Goal: Task Accomplishment & Management: Use online tool/utility

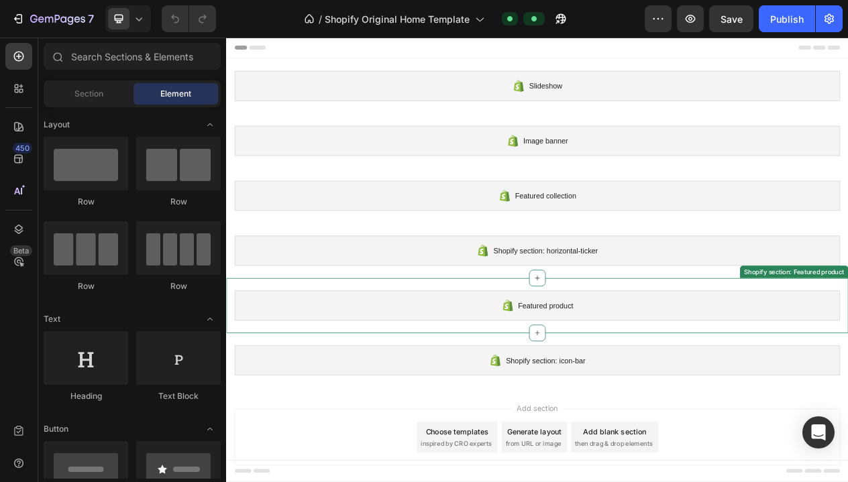
scroll to position [3, 0]
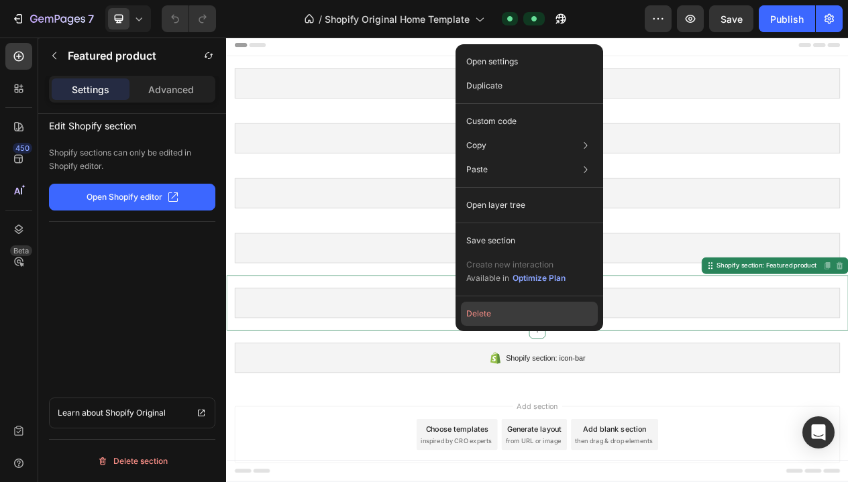
click at [529, 313] on button "Delete" at bounding box center [529, 314] width 137 height 24
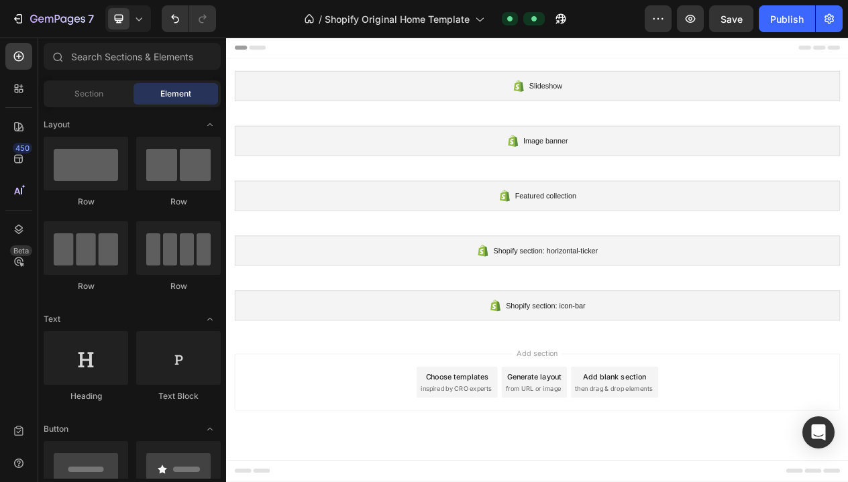
scroll to position [0, 0]
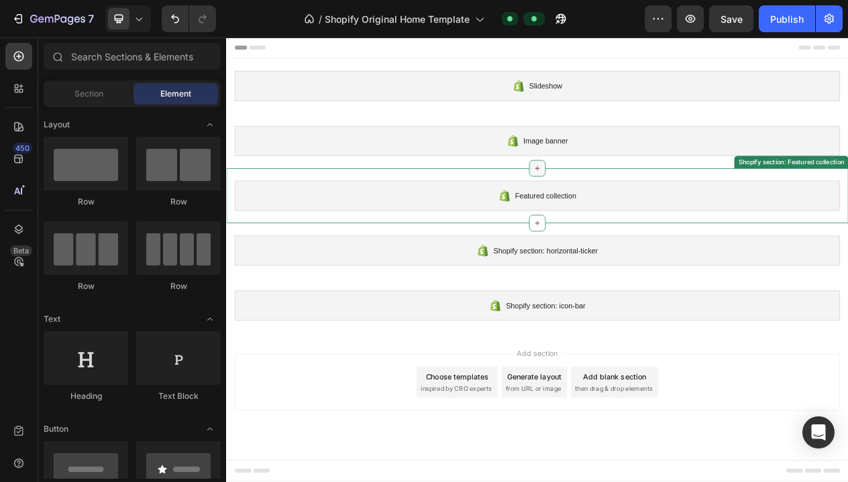
click at [628, 203] on icon at bounding box center [628, 207] width 11 height 11
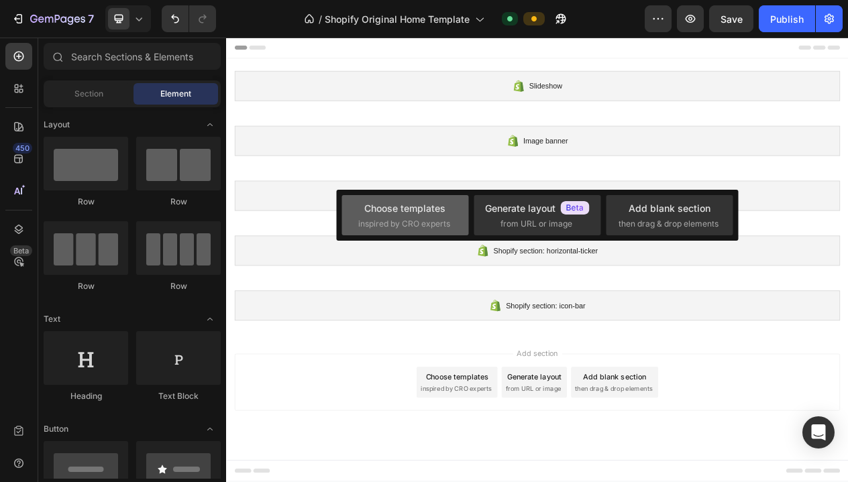
click at [371, 227] on span "inspired by CRO experts" at bounding box center [404, 224] width 92 height 12
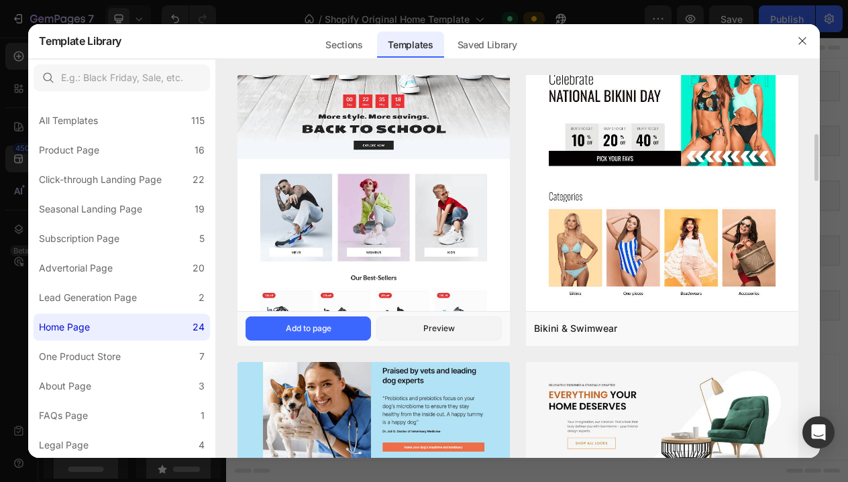
scroll to position [393, 0]
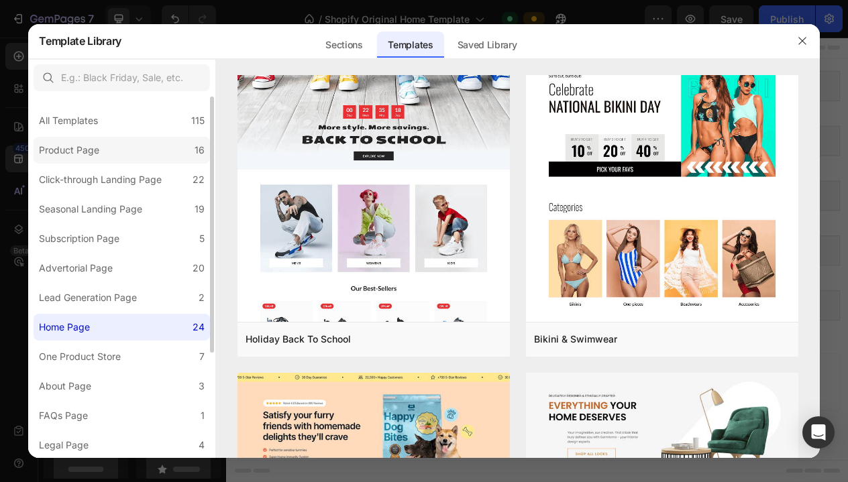
click at [101, 149] on div "Product Page" at bounding box center [72, 150] width 66 height 16
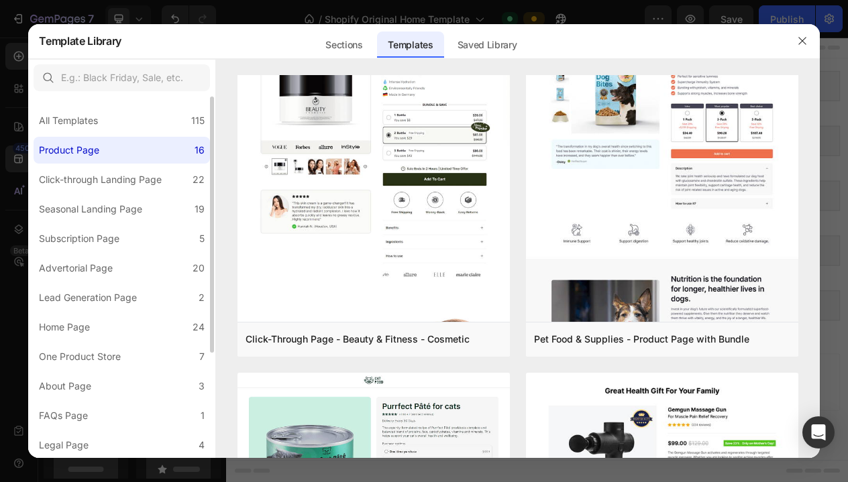
scroll to position [0, 0]
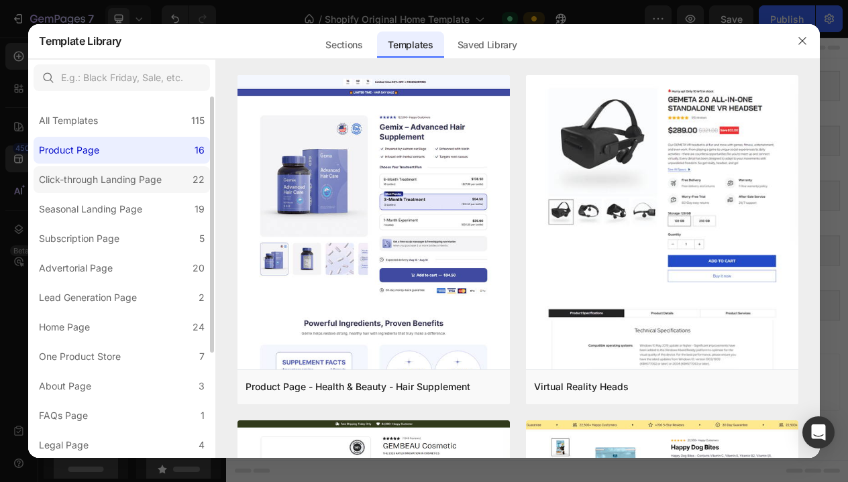
click at [103, 186] on div "Click-through Landing Page" at bounding box center [100, 180] width 123 height 16
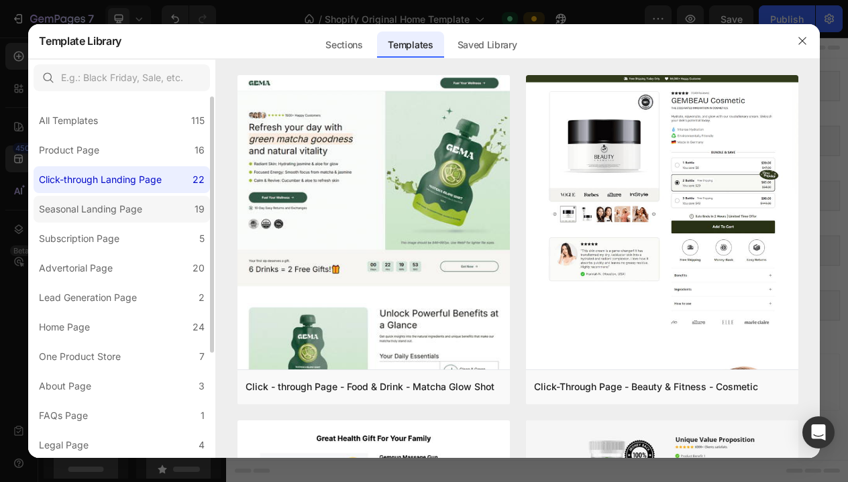
click at [101, 205] on div "Seasonal Landing Page" at bounding box center [90, 209] width 103 height 16
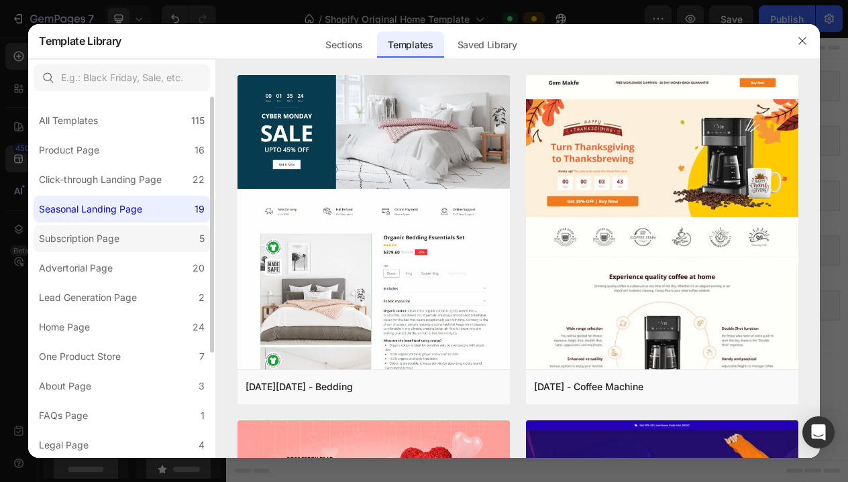
click at [97, 229] on label "Subscription Page 5" at bounding box center [122, 238] width 176 height 27
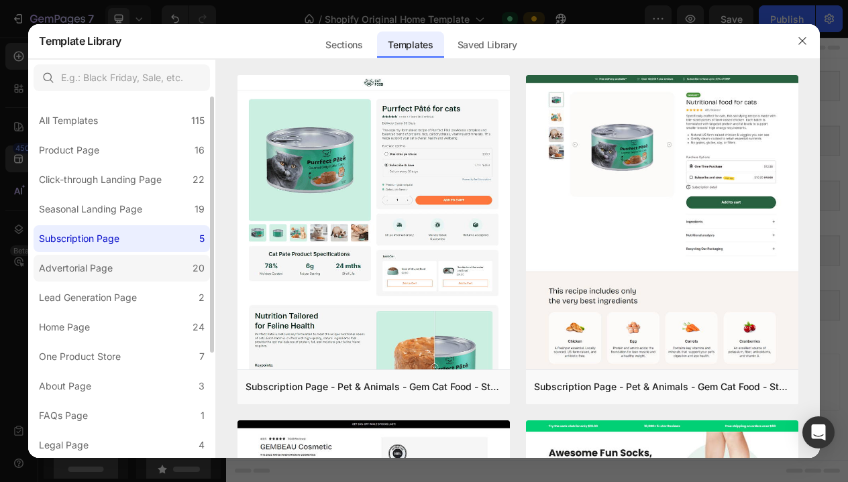
click at [109, 261] on div "Advertorial Page" at bounding box center [76, 268] width 74 height 16
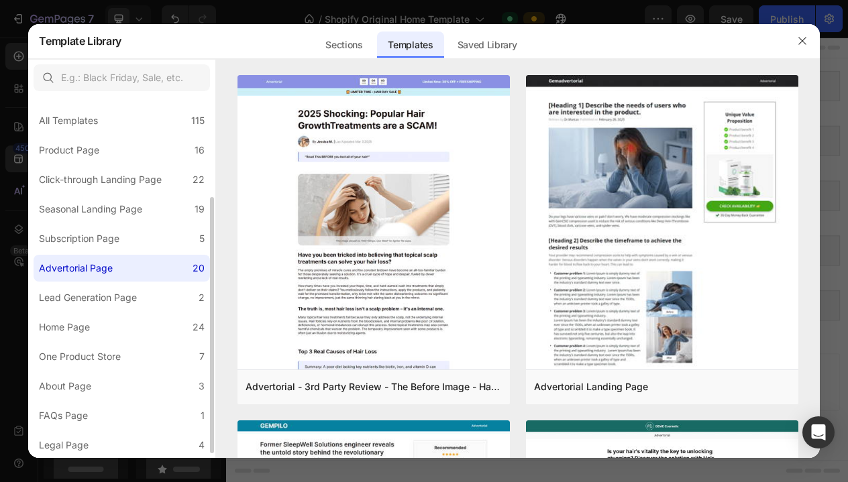
scroll to position [59, 0]
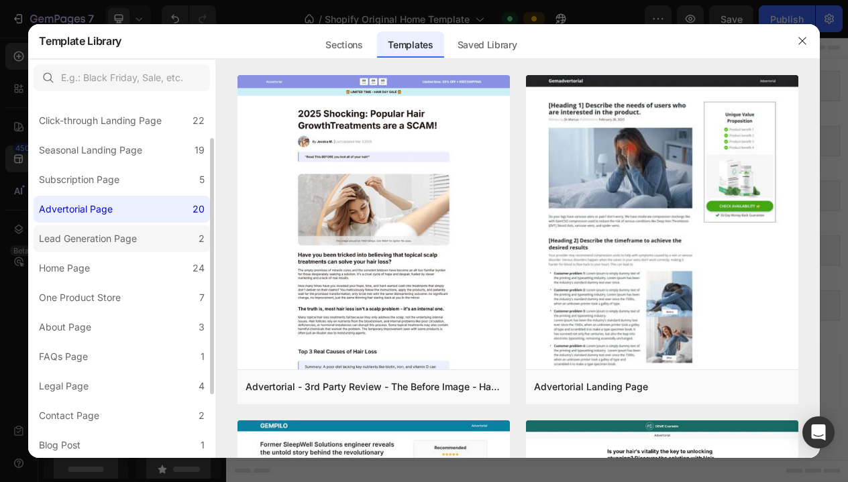
click at [109, 245] on div "Lead Generation Page" at bounding box center [88, 239] width 98 height 16
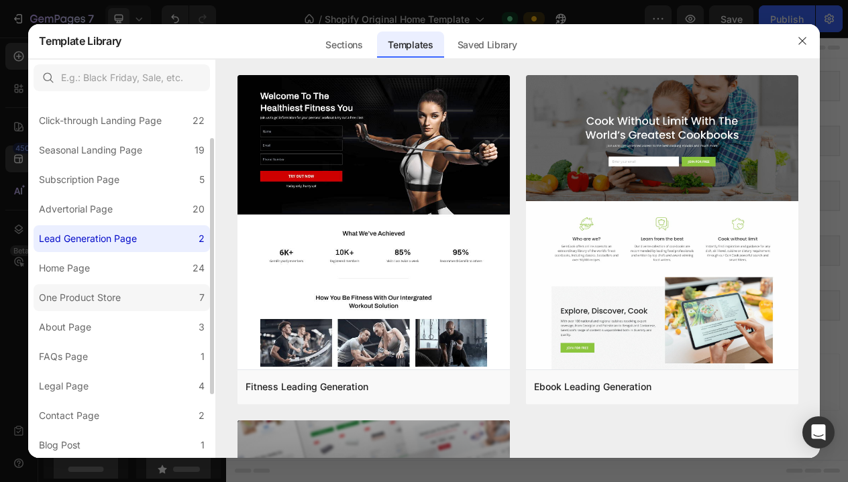
click at [92, 291] on div "One Product Store" at bounding box center [80, 298] width 82 height 16
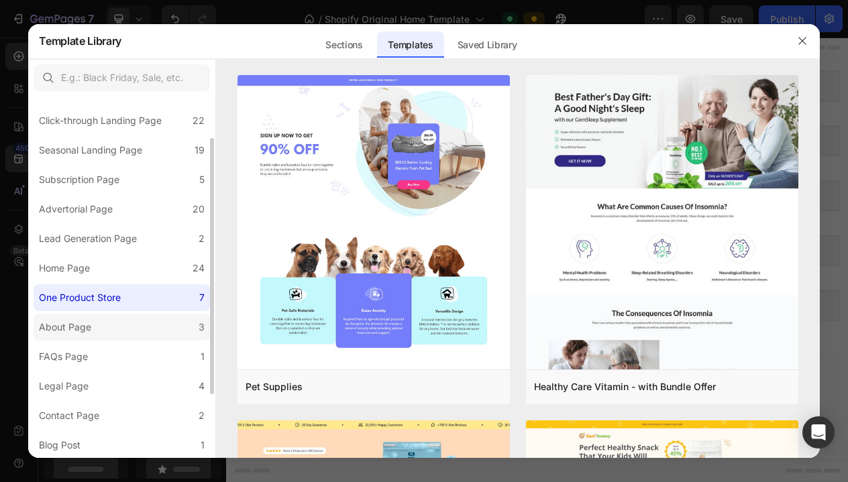
click at [85, 324] on div "About Page" at bounding box center [65, 327] width 52 height 16
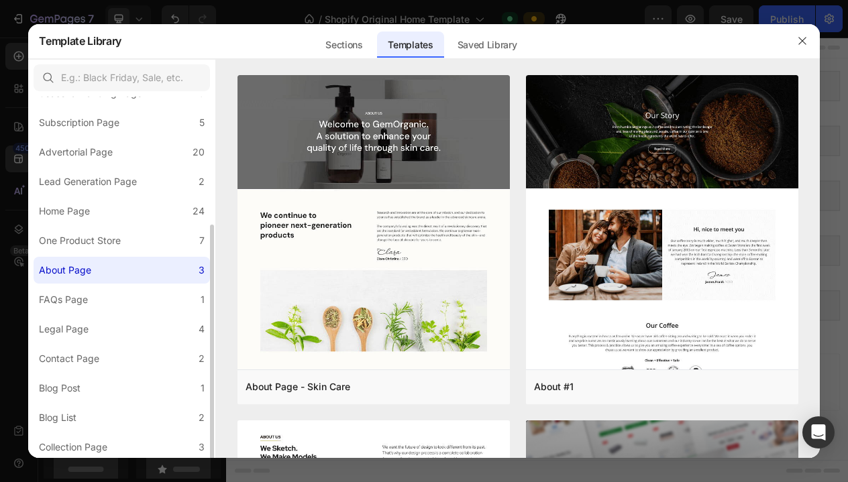
scroll to position [148, 0]
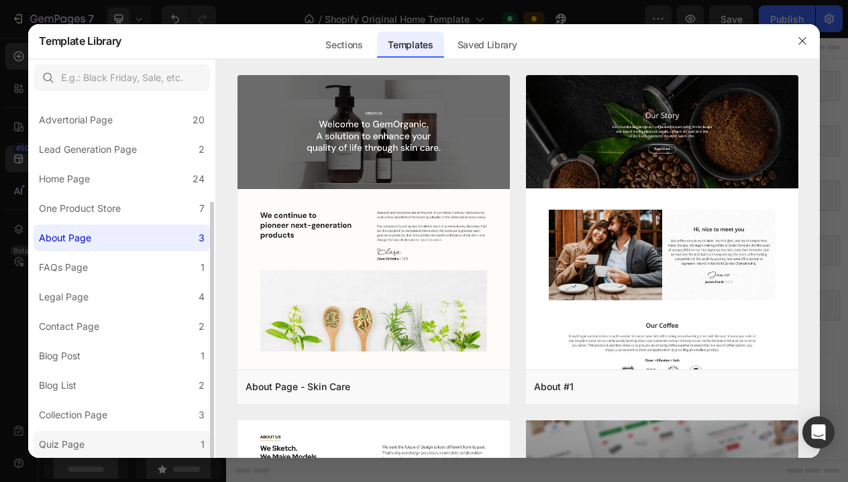
click at [77, 439] on div "Quiz Page" at bounding box center [62, 445] width 46 height 16
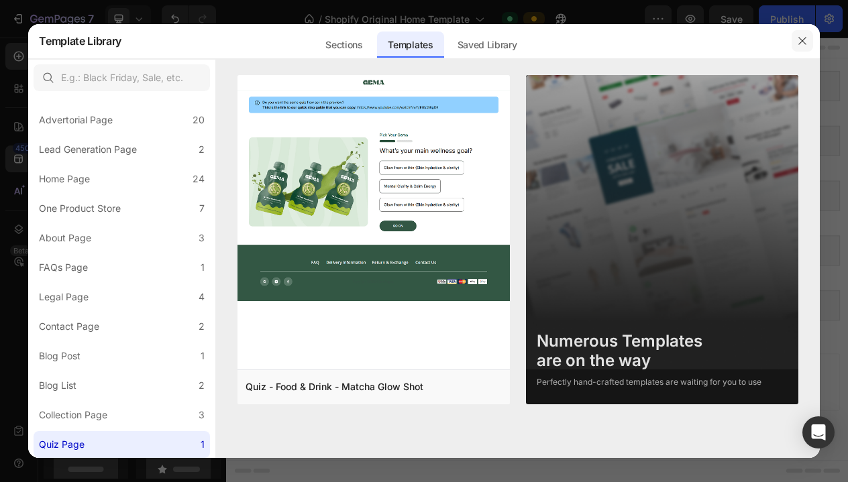
click at [802, 43] on icon "button" at bounding box center [802, 41] width 11 height 11
